Goal: Transaction & Acquisition: Download file/media

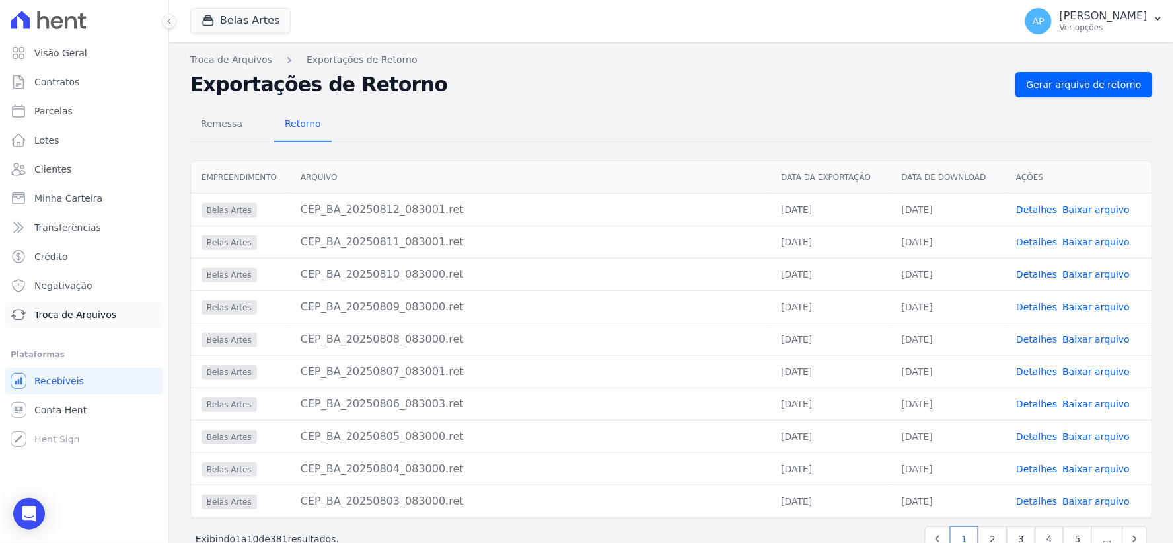
click at [70, 313] on span "Troca de Arquivos" at bounding box center [75, 314] width 82 height 13
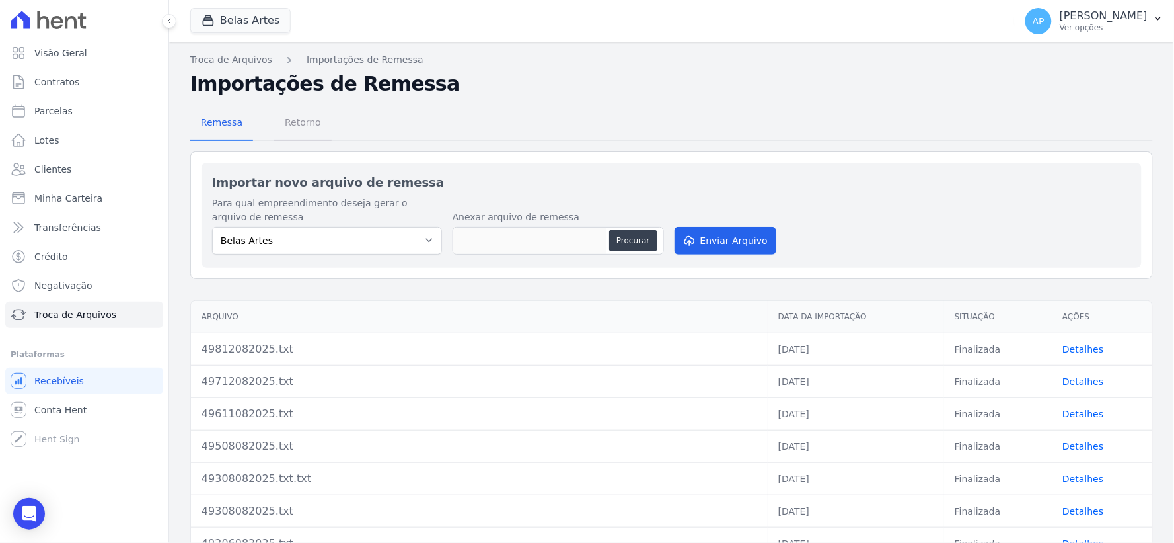
click at [305, 128] on span "Retorno" at bounding box center [303, 122] width 52 height 26
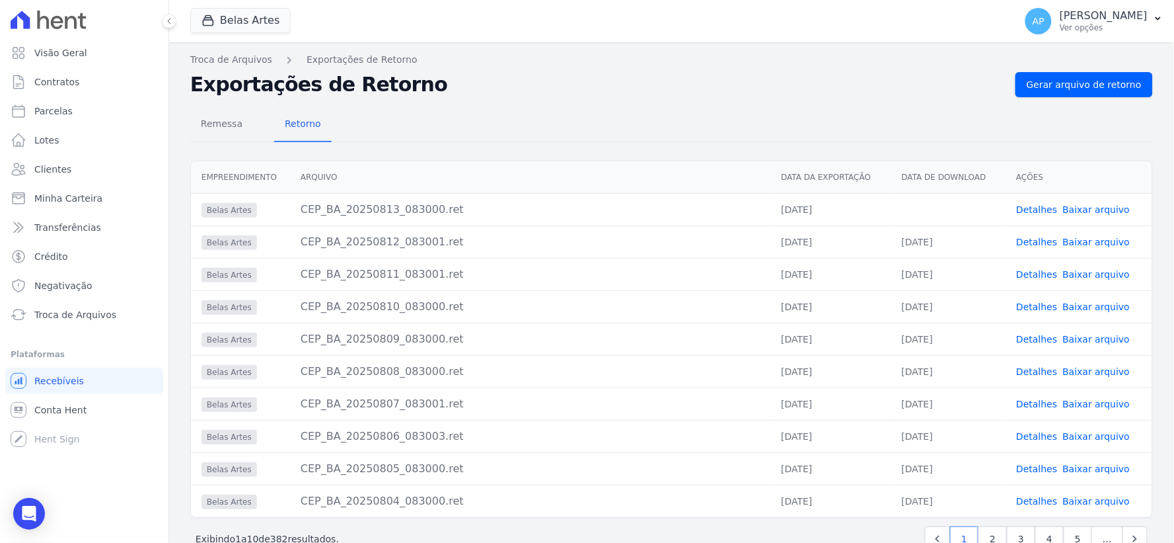
click at [1097, 211] on link "Baixar arquivo" at bounding box center [1096, 209] width 67 height 11
click at [66, 410] on span "Conta Hent" at bounding box center [60, 409] width 52 height 13
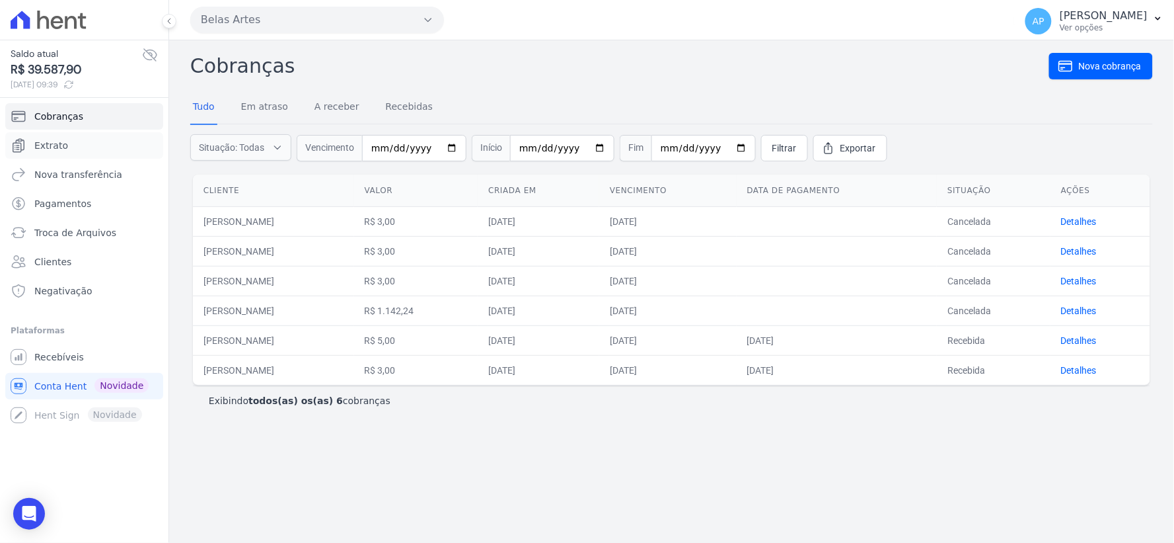
drag, startPoint x: 44, startPoint y: 139, endPoint x: 58, endPoint y: 159, distance: 24.2
click at [44, 139] on span "Extrato" at bounding box center [51, 145] width 34 height 13
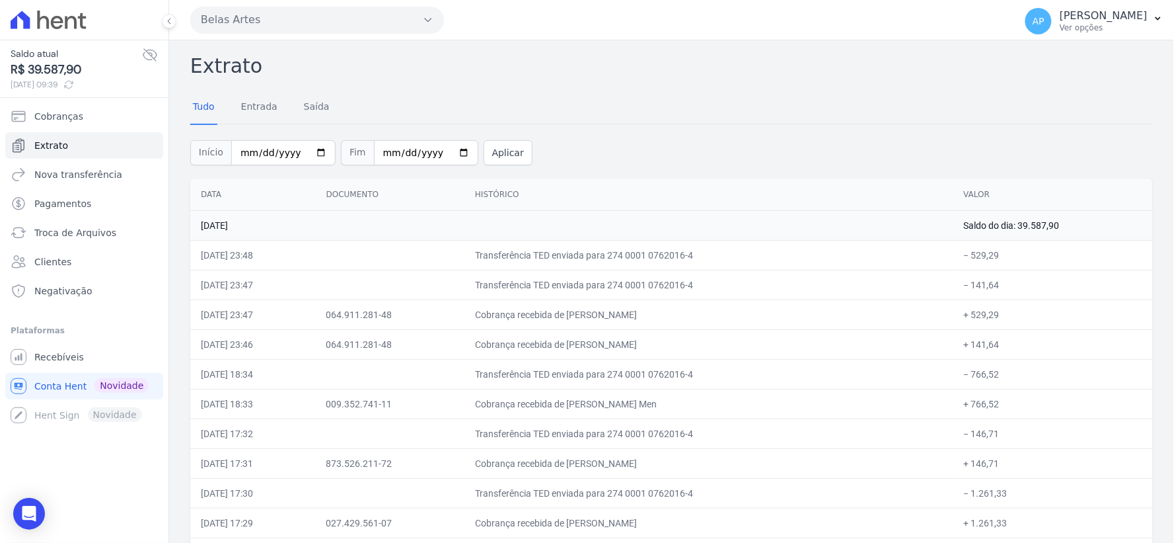
click at [707, 440] on td "Transferência TED enviada para 274 0001 0762016-4" at bounding box center [709, 433] width 489 height 30
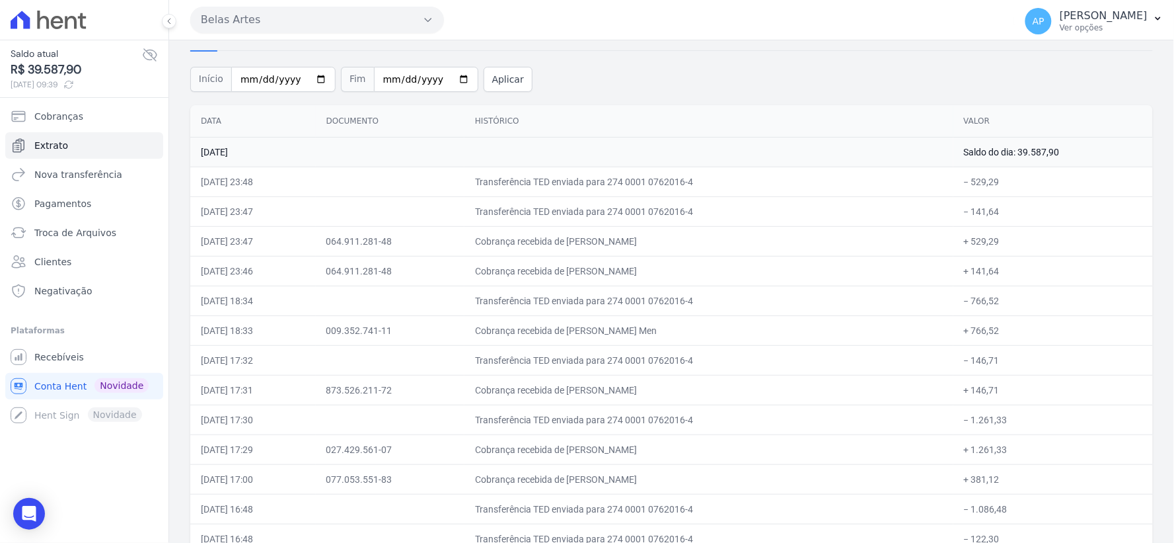
scroll to position [147, 0]
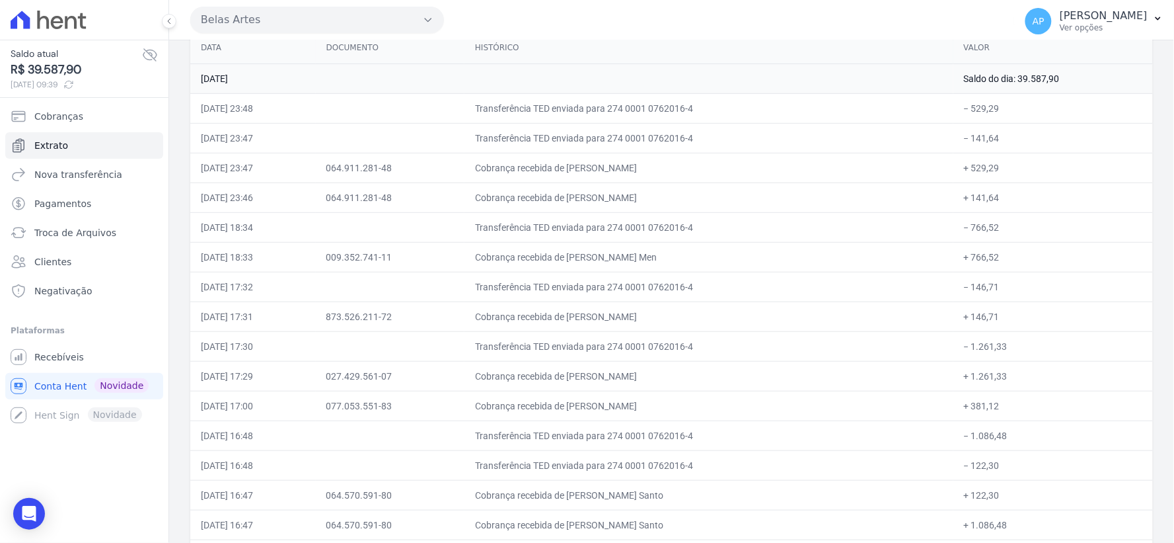
drag, startPoint x: 605, startPoint y: 404, endPoint x: 702, endPoint y: 401, distance: 97.2
click at [702, 401] on td "Cobrança recebida de [PERSON_NAME]" at bounding box center [709, 406] width 489 height 30
